Goal: Feedback & Contribution: Leave review/rating

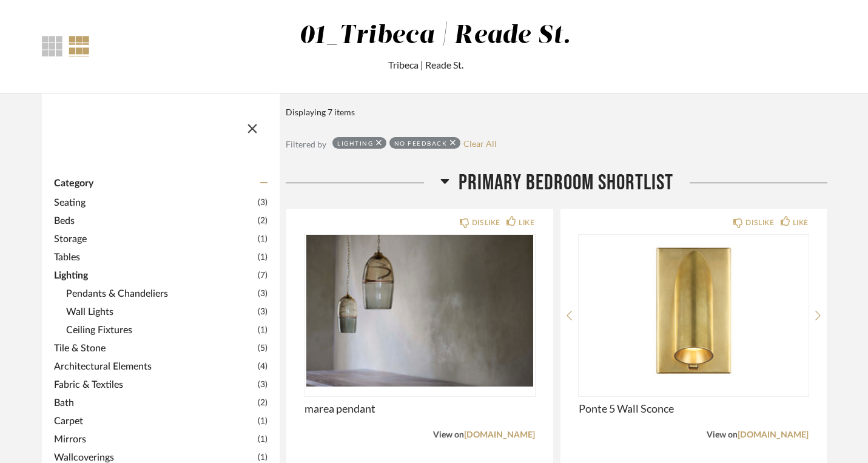
scroll to position [200, 0]
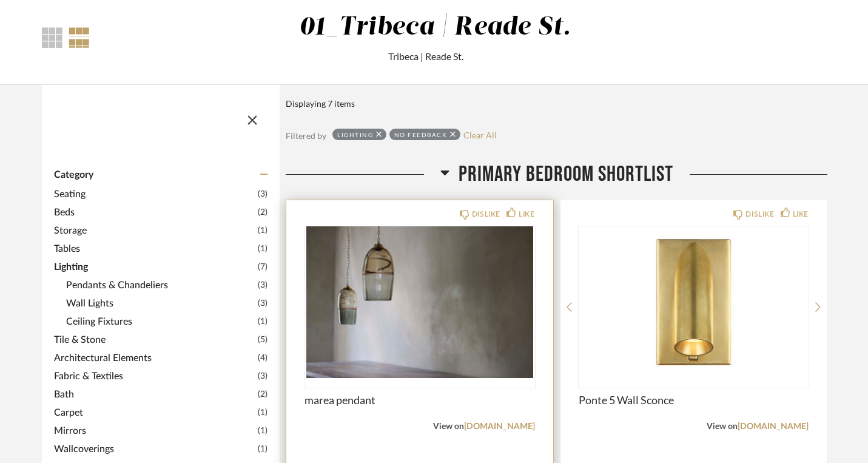
type textarea "no on this"
type textarea "yes - approved"
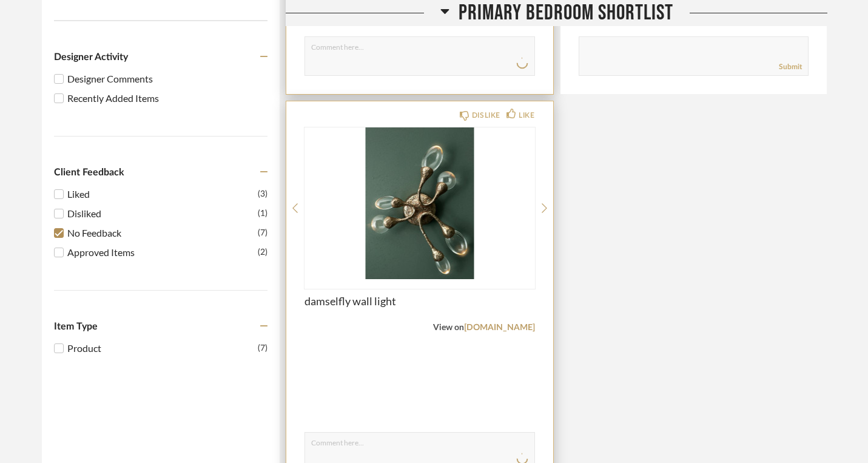
scroll to position [698, 0]
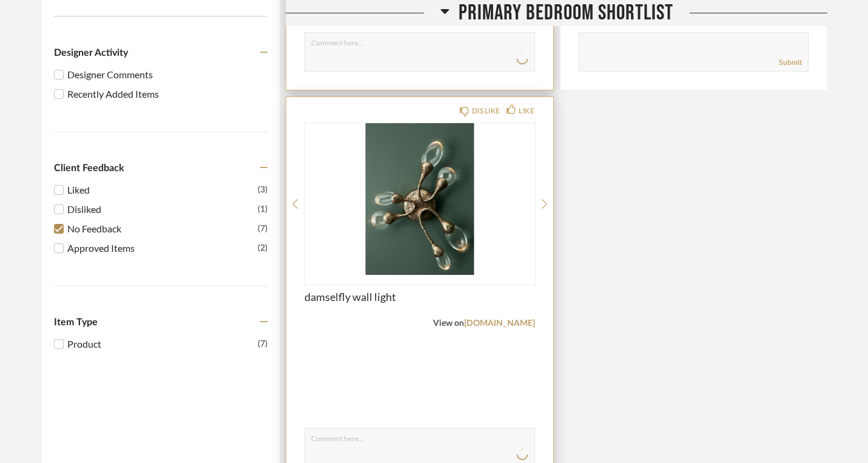
type textarea "the large is really large. i need to measure to scale on wall. its beautfil"
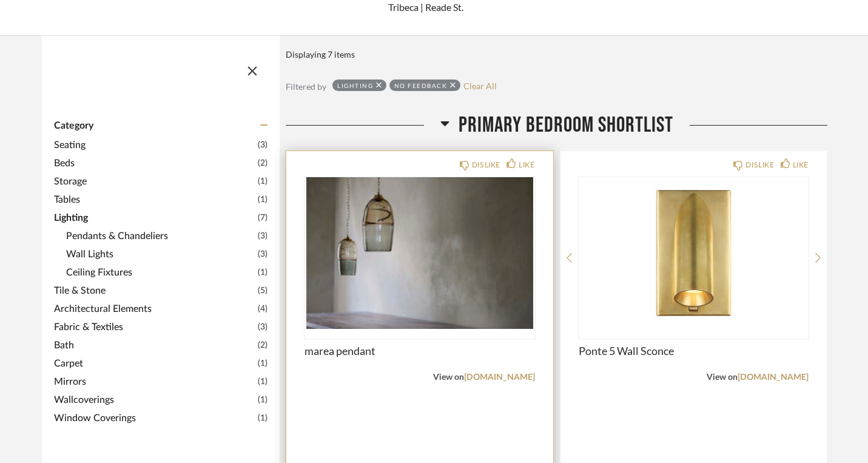
scroll to position [252, 0]
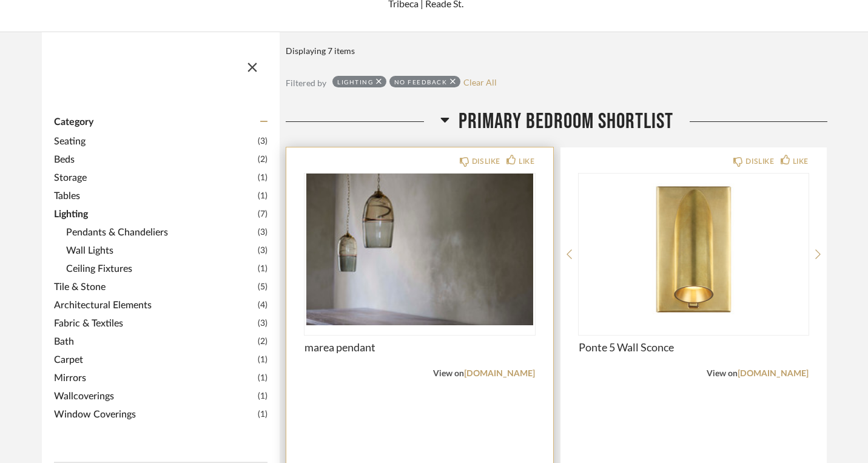
click at [75, 261] on span "Ceiling Fixtures" at bounding box center [160, 268] width 189 height 15
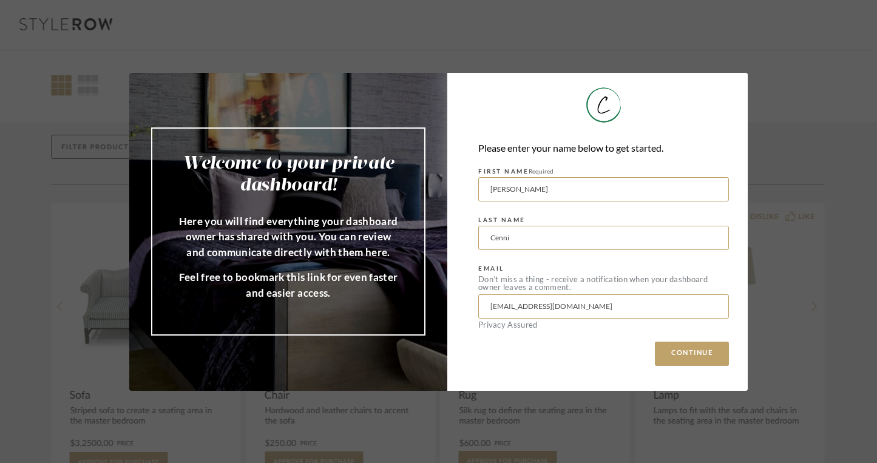
click at [524, 59] on div "Welcome to your private dashboard! Here you will find everything your dashboard…" at bounding box center [438, 231] width 877 height 463
click at [687, 349] on button "CONTINUE" at bounding box center [692, 354] width 74 height 24
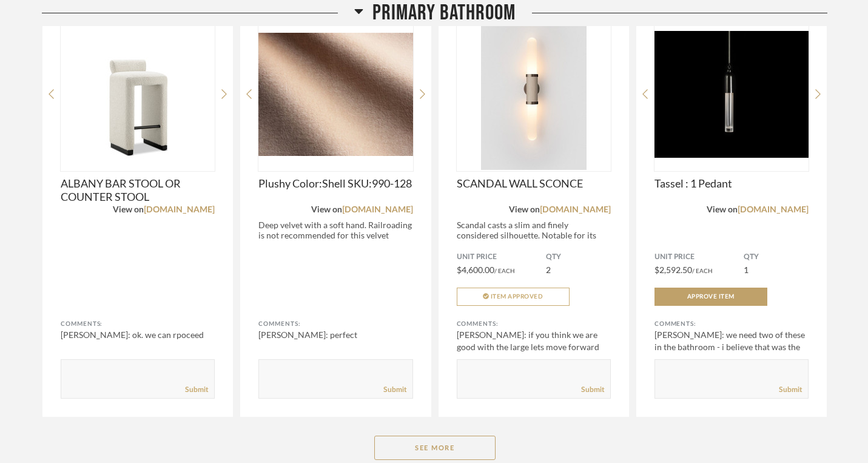
scroll to position [911, 0]
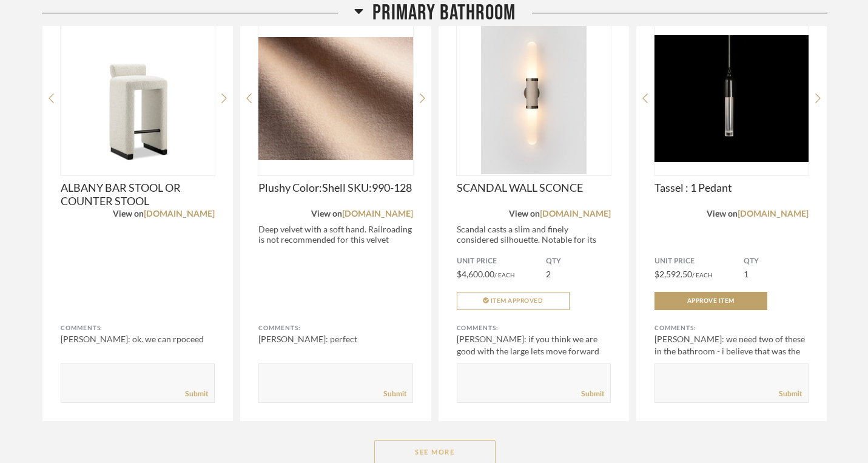
click at [457, 440] on button "See More" at bounding box center [434, 452] width 121 height 24
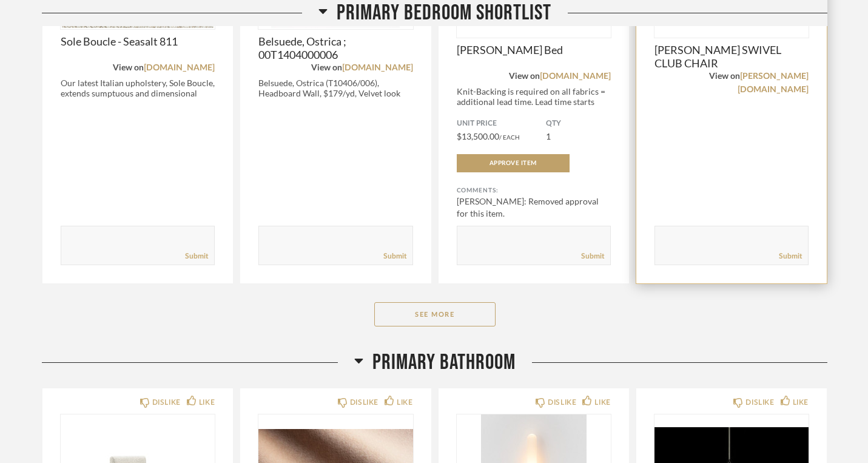
scroll to position [526, 0]
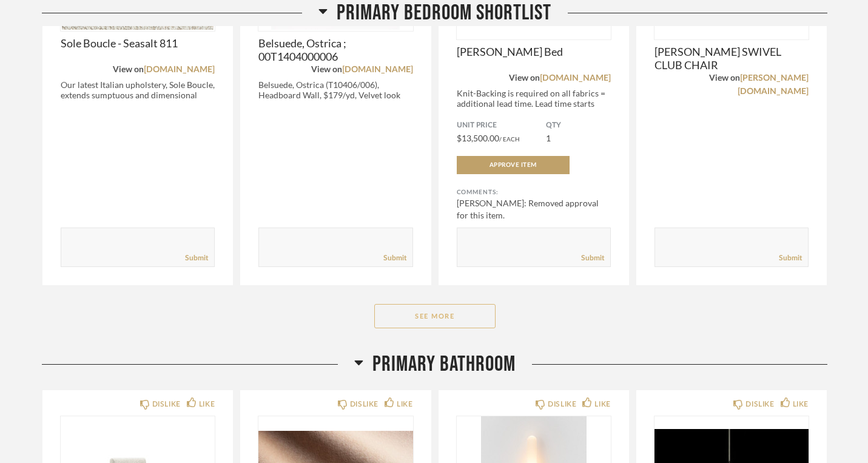
click at [461, 304] on button "See More" at bounding box center [434, 316] width 121 height 24
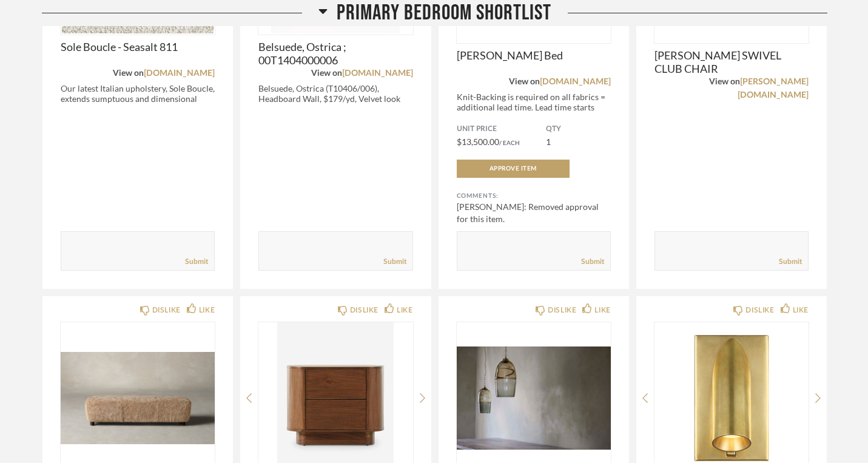
scroll to position [557, 0]
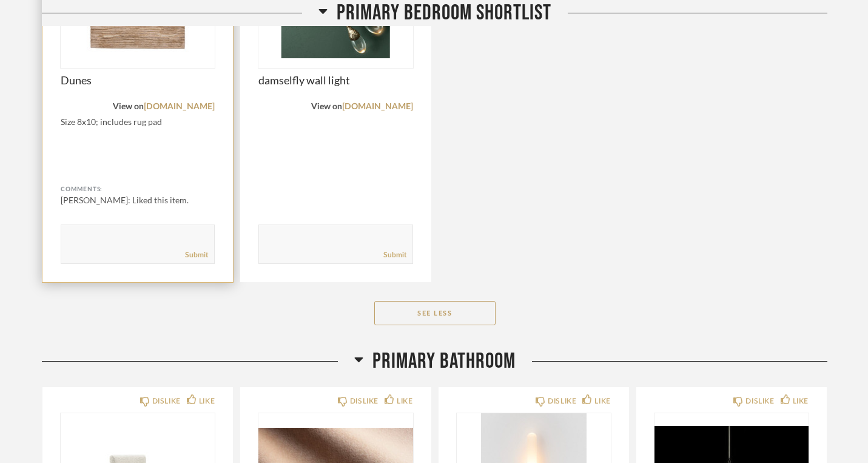
scroll to position [1355, 0]
